Goal: Information Seeking & Learning: Learn about a topic

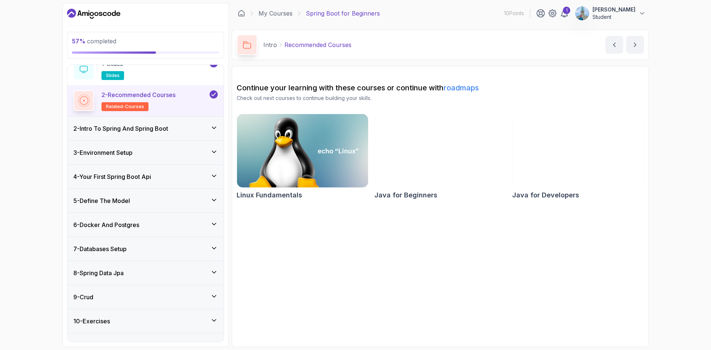
scroll to position [74, 0]
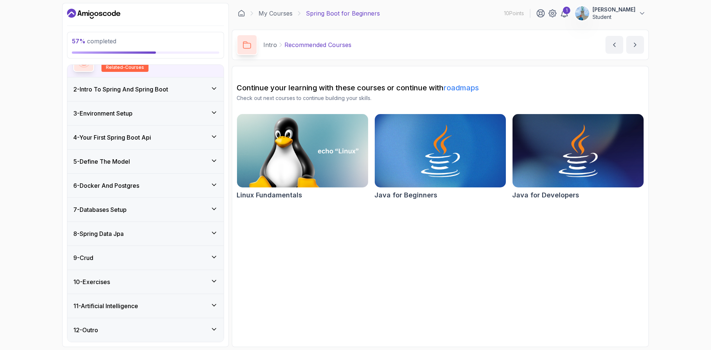
click at [136, 244] on div "8 - Spring Data Jpa" at bounding box center [145, 234] width 156 height 24
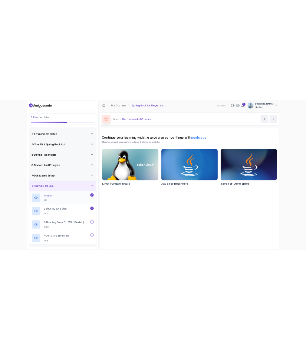
scroll to position [110, 0]
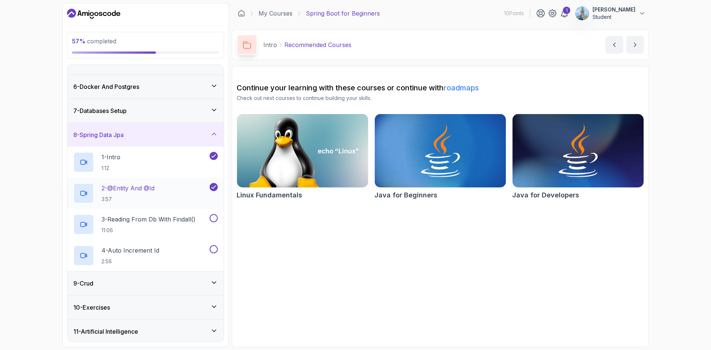
click at [129, 187] on p "2 - @Entity And @Id" at bounding box center [128, 188] width 53 height 9
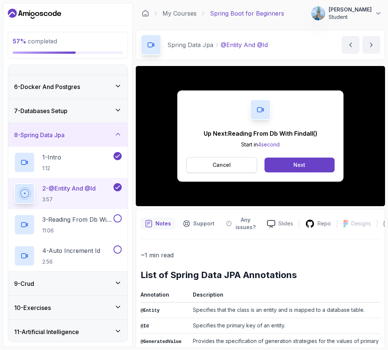
click at [237, 159] on button "Cancel" at bounding box center [221, 165] width 71 height 16
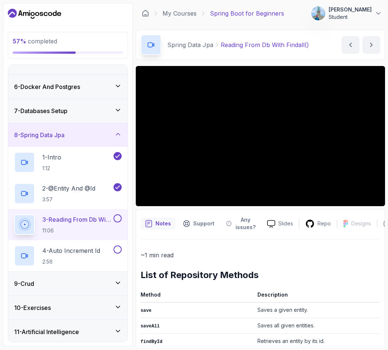
click at [94, 21] on div "57 % completed 1 - Intro 2 - Intro To Spring And Spring Boot 3 - Environment Se…" at bounding box center [68, 175] width 130 height 344
click at [141, 14] on div "My Courses Spring Boot for Beginners 10 Points 1 [PERSON_NAME] Student" at bounding box center [260, 13] width 249 height 21
drag, startPoint x: 313, startPoint y: 55, endPoint x: 358, endPoint y: 59, distance: 45.0
click at [313, 55] on div "Spring Data Jpa Reading From Db With Findall() Reading From Db With Findall() b…" at bounding box center [260, 45] width 249 height 30
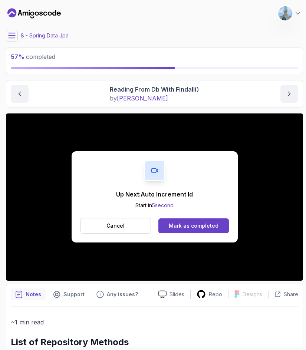
click at [129, 216] on div "Up Next: Auto Increment Id Start in 5 second Cancel Mark as completed" at bounding box center [155, 196] width 166 height 91
click at [133, 223] on button "Cancel" at bounding box center [115, 226] width 71 height 16
click at [186, 228] on div "Mark as completed" at bounding box center [194, 225] width 50 height 7
